Goal: Entertainment & Leisure: Consume media (video, audio)

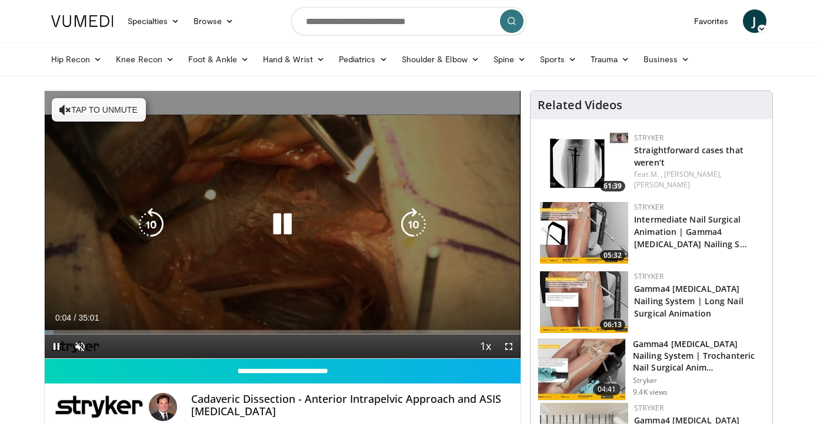
click at [99, 117] on button "Tap to unmute" at bounding box center [99, 110] width 94 height 24
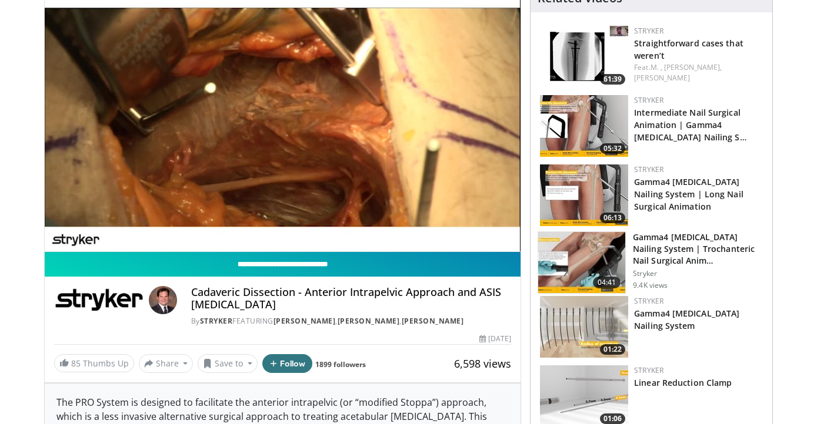
scroll to position [78, 0]
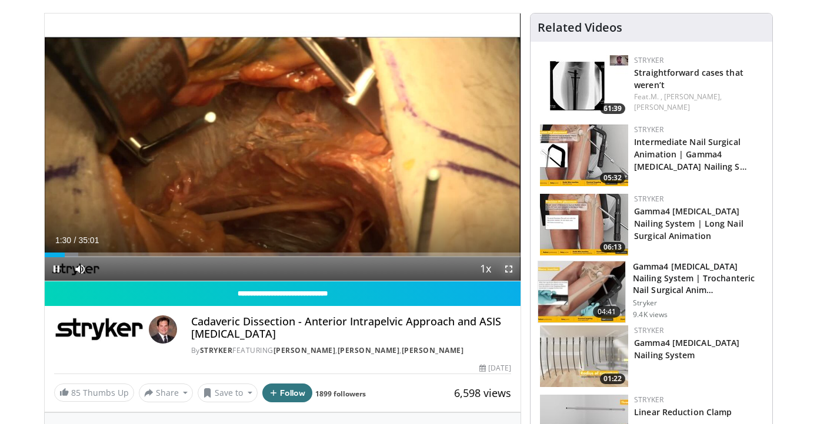
click at [511, 269] on span "Video Player" at bounding box center [509, 270] width 24 height 24
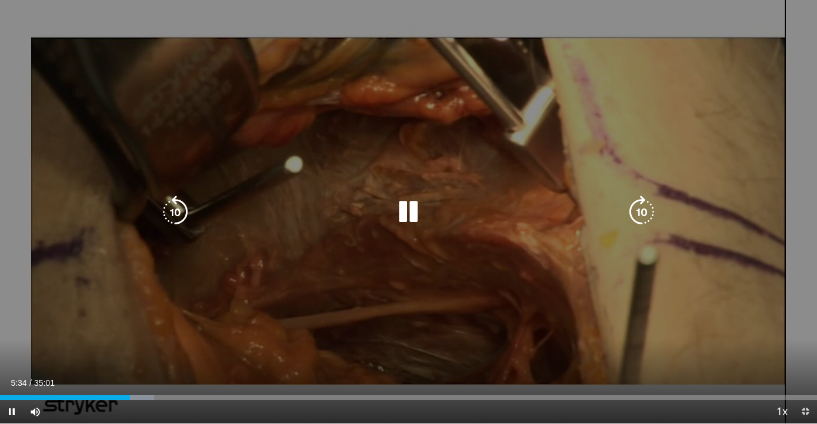
click at [143, 184] on div "10 seconds Tap to unmute" at bounding box center [408, 212] width 817 height 424
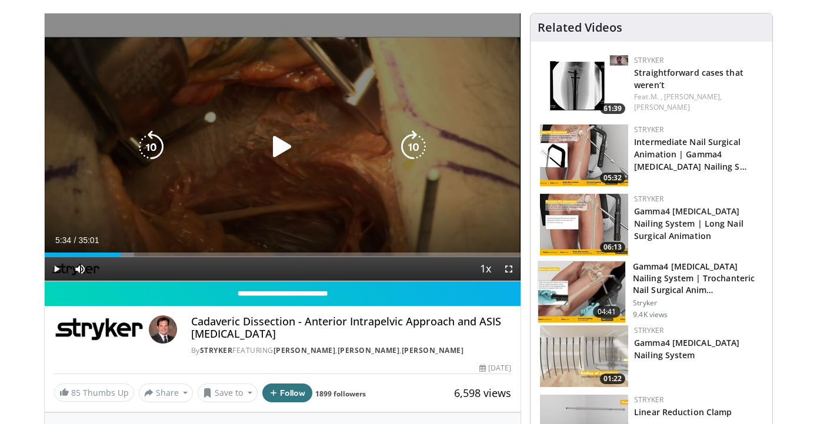
click at [432, 165] on div "10 seconds Tap to unmute" at bounding box center [283, 147] width 476 height 267
click at [265, 200] on div "10 seconds Tap to unmute" at bounding box center [283, 147] width 476 height 267
click at [416, 201] on div "10 seconds Tap to unmute" at bounding box center [283, 147] width 476 height 267
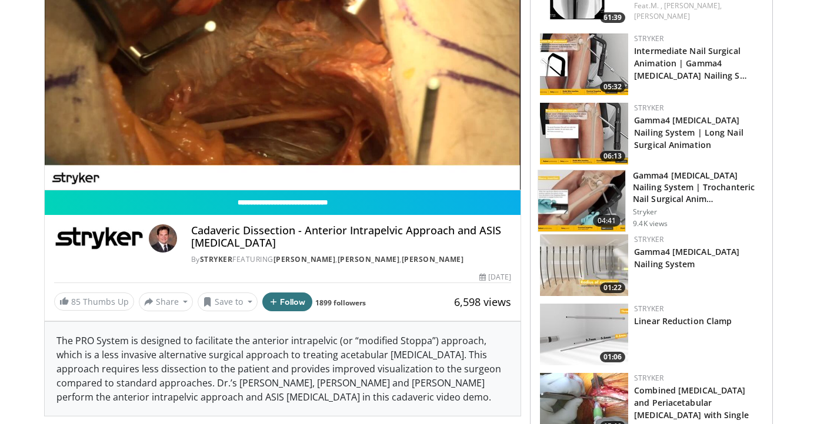
scroll to position [171, 0]
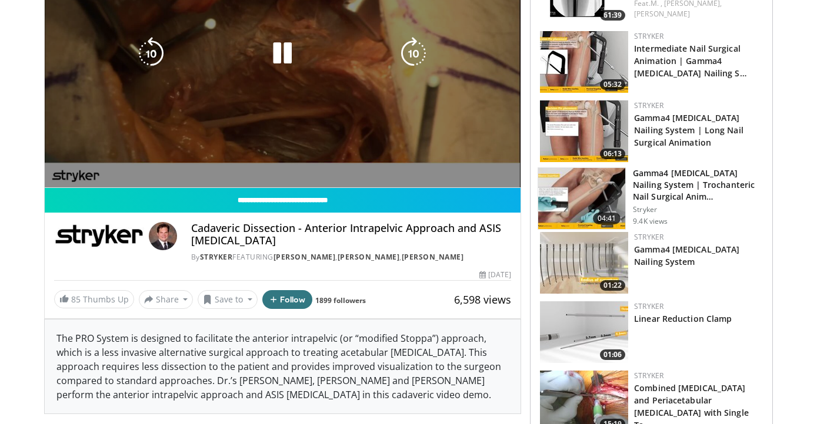
click at [71, 121] on div "10 seconds Tap to unmute" at bounding box center [283, 53] width 476 height 267
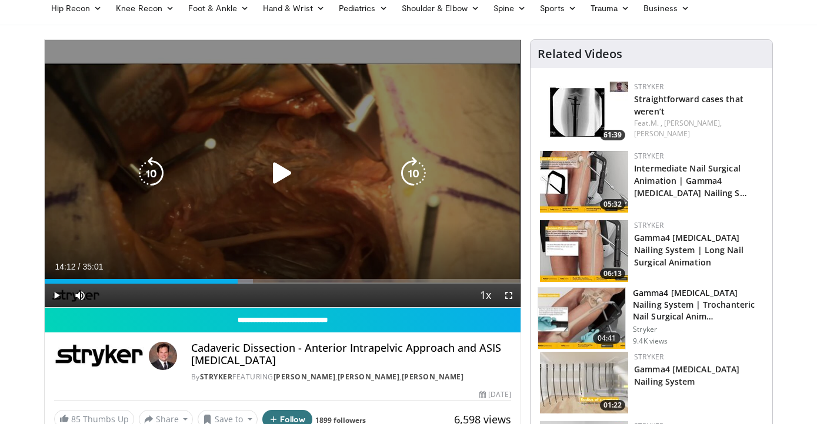
scroll to position [50, 0]
